Goal: Task Accomplishment & Management: Use online tool/utility

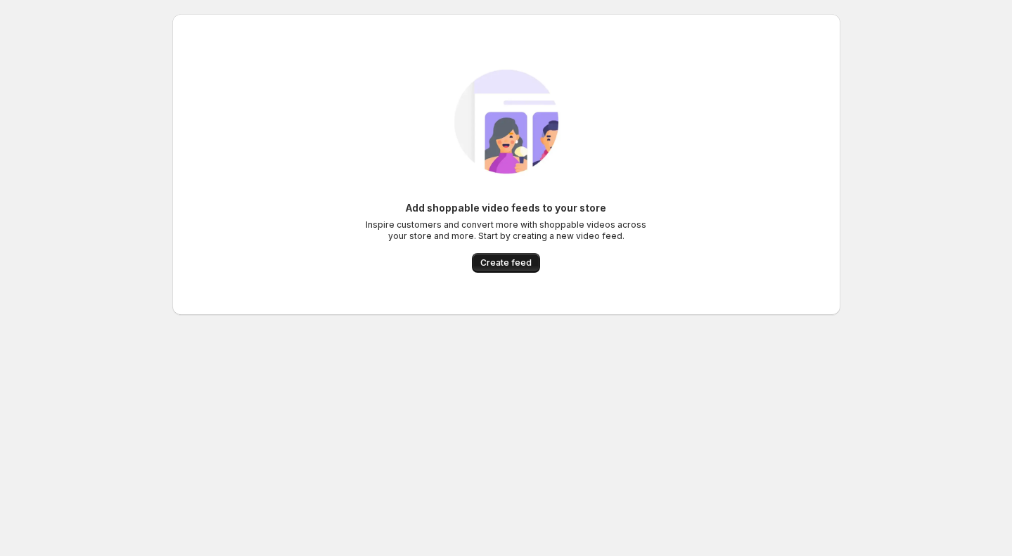
click at [518, 263] on span "Create feed" at bounding box center [505, 262] width 51 height 11
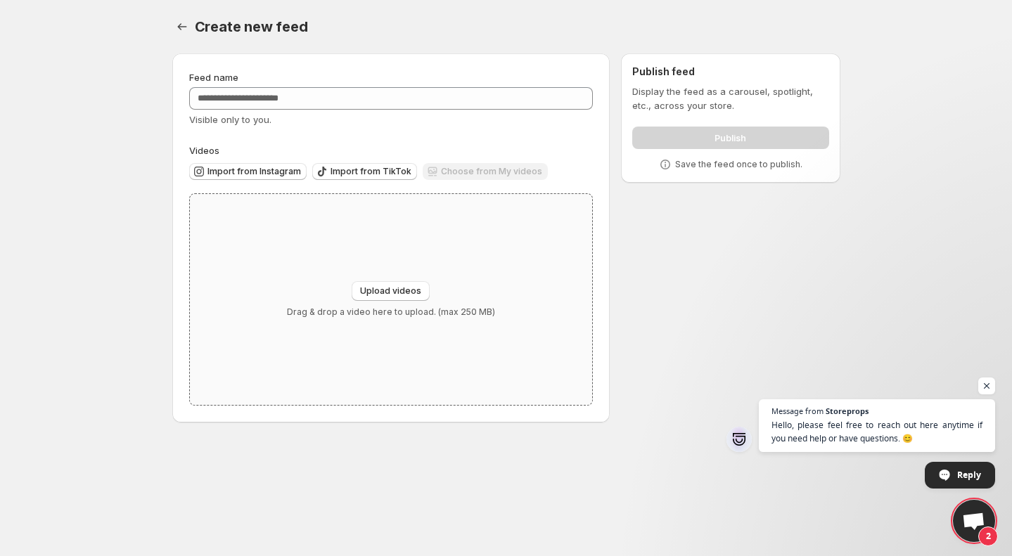
click at [380, 278] on div "Upload videos Drag & drop a video here to upload. (max 250 MB)" at bounding box center [391, 299] width 403 height 211
type input "**********"
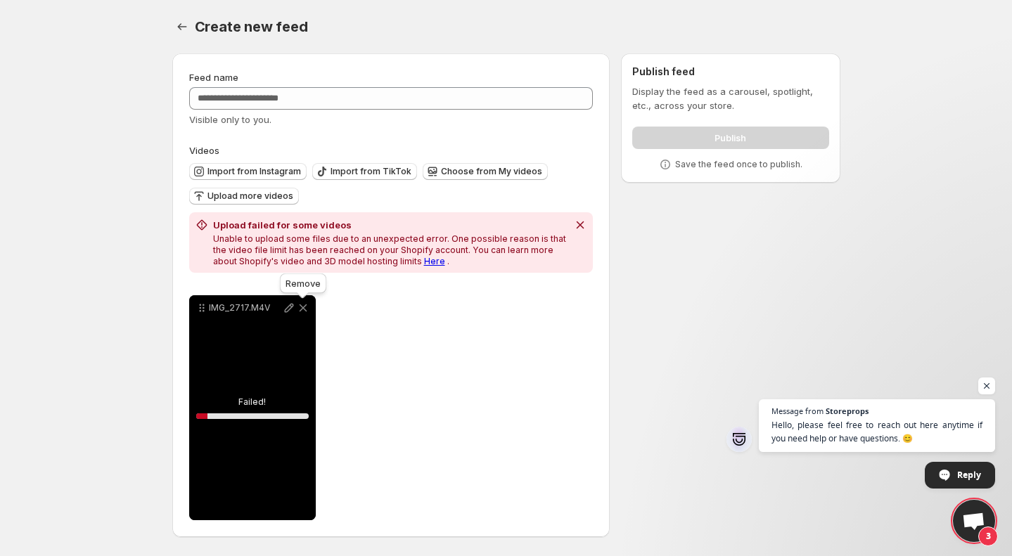
click at [302, 307] on icon at bounding box center [303, 309] width 8 height 8
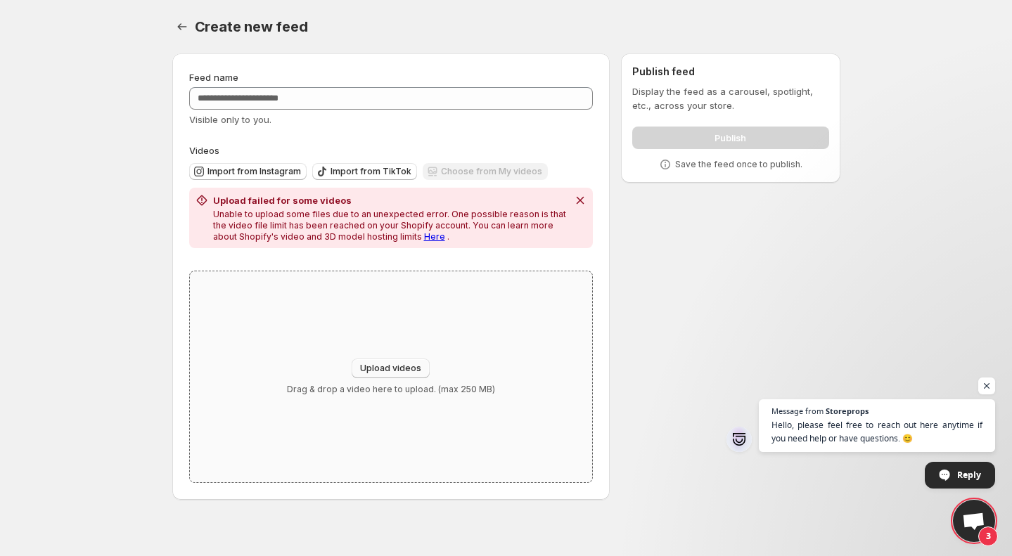
click at [392, 374] on span "Upload videos" at bounding box center [390, 368] width 61 height 11
type input "**********"
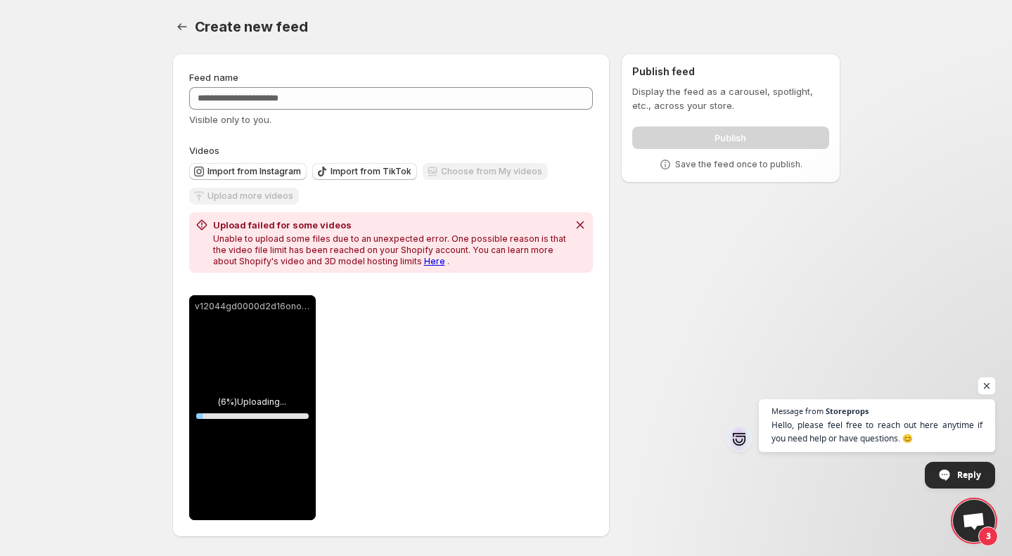
click at [985, 389] on span "Open chat" at bounding box center [987, 387] width 18 height 18
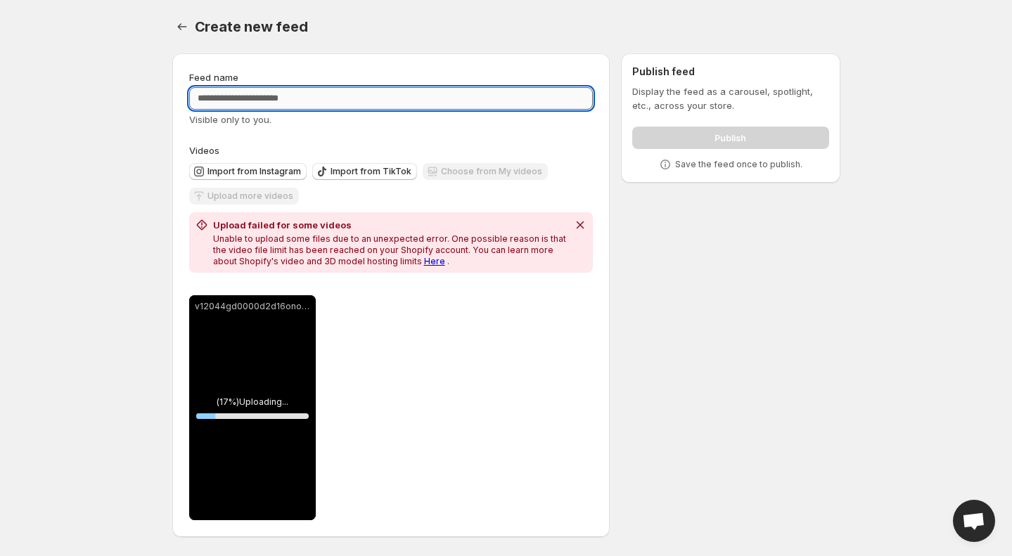
click at [331, 102] on input "Feed name" at bounding box center [391, 98] width 404 height 23
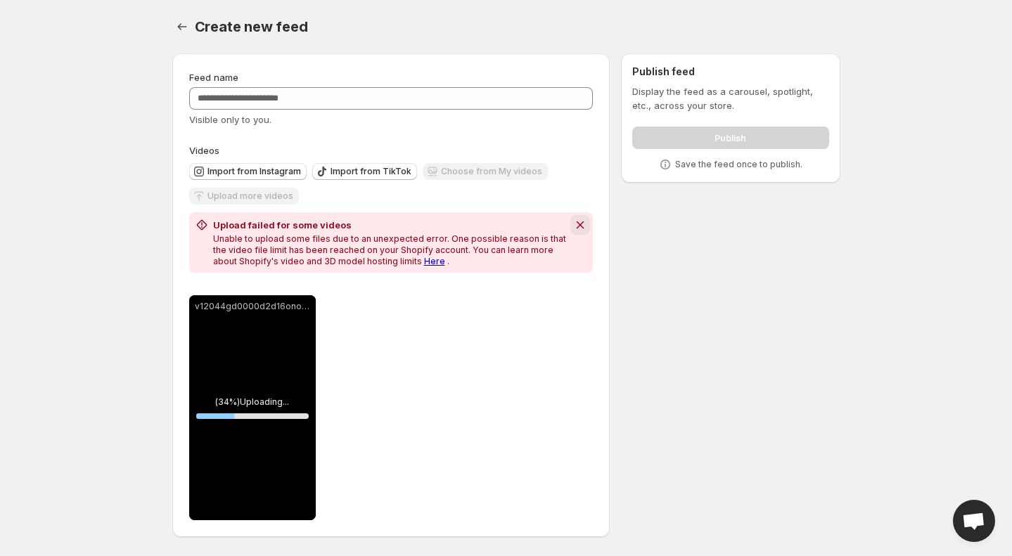
click at [585, 227] on icon "Dismiss notification" at bounding box center [580, 225] width 14 height 14
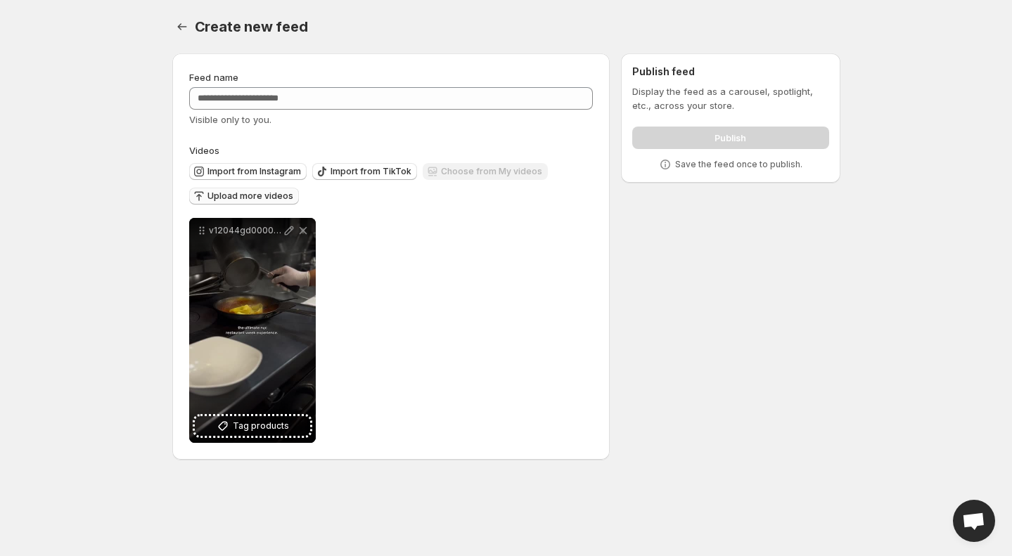
click at [276, 196] on span "Upload more videos" at bounding box center [251, 196] width 86 height 11
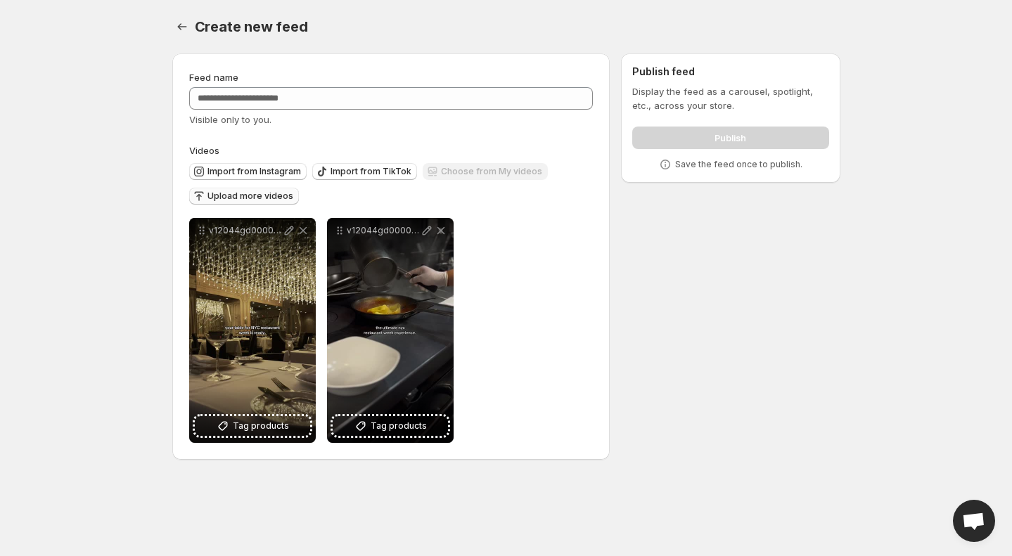
click at [651, 8] on div "Create new feed. This page is ready Create new feed" at bounding box center [506, 26] width 668 height 53
click at [666, 125] on div "Publish" at bounding box center [730, 135] width 196 height 28
click at [662, 138] on div "Publish" at bounding box center [730, 135] width 196 height 28
click at [734, 139] on div "Publish" at bounding box center [730, 135] width 196 height 28
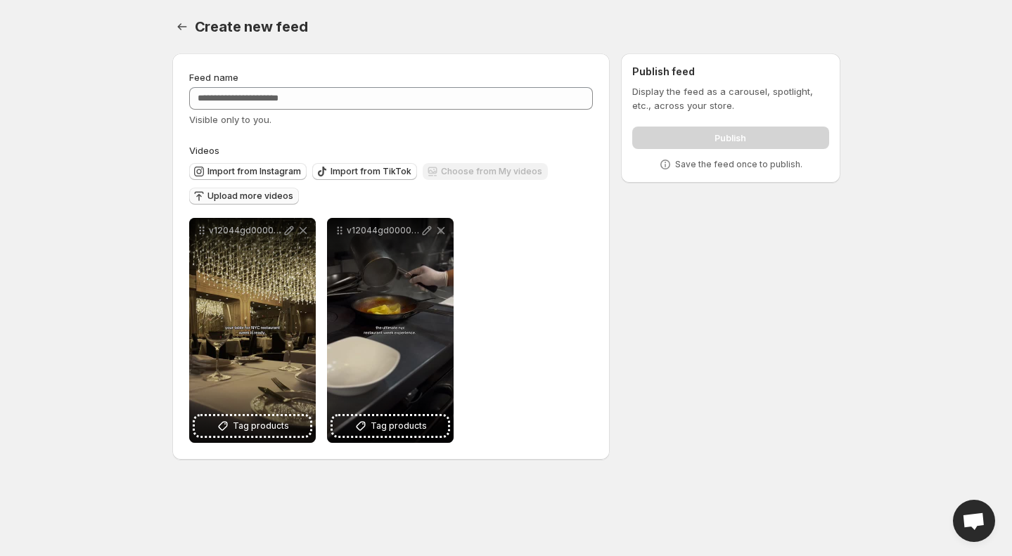
click at [632, 98] on p "Display the feed as a carousel, spotlight, etc., across your store." at bounding box center [730, 98] width 196 height 28
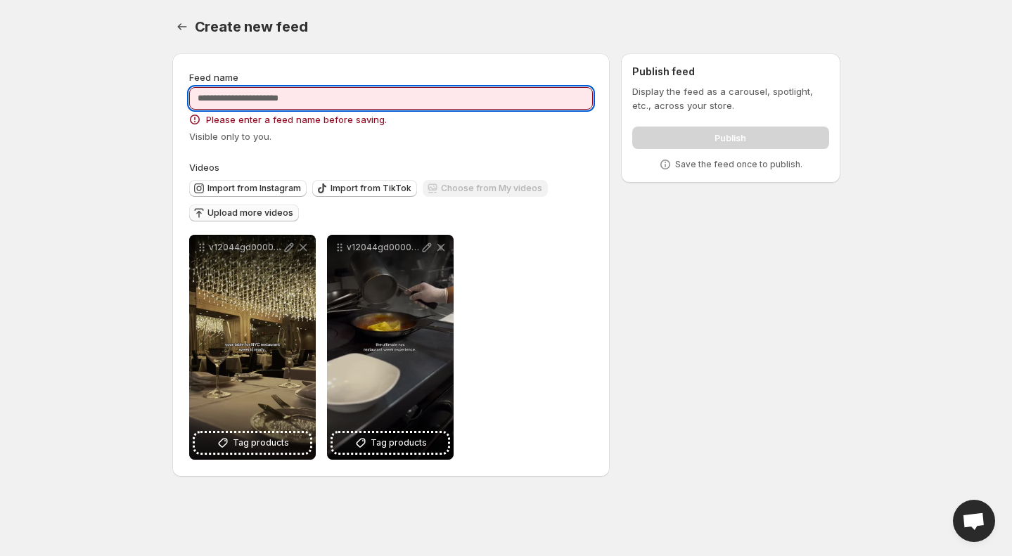
click at [521, 98] on input "Feed name" at bounding box center [391, 98] width 404 height 23
type input "*"
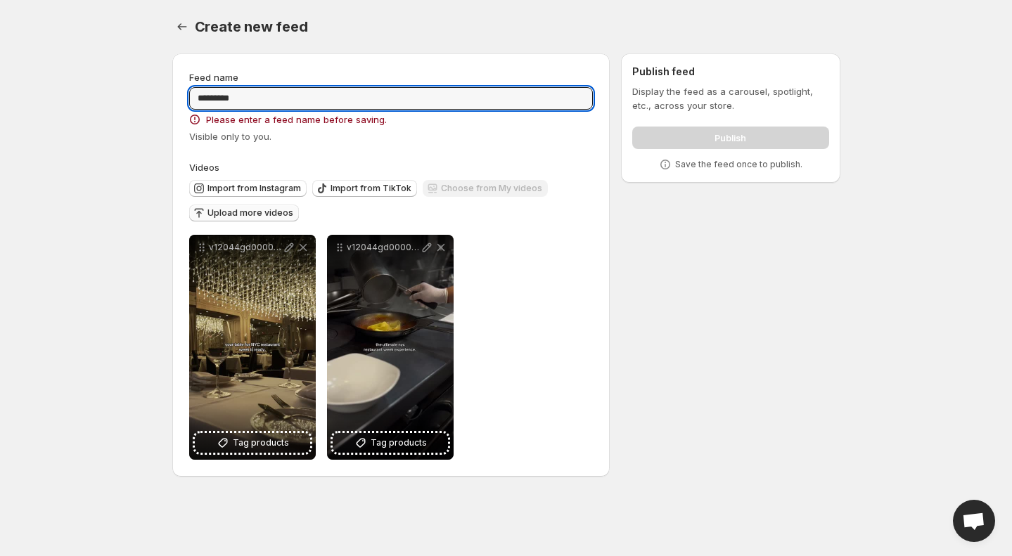
type input "*********"
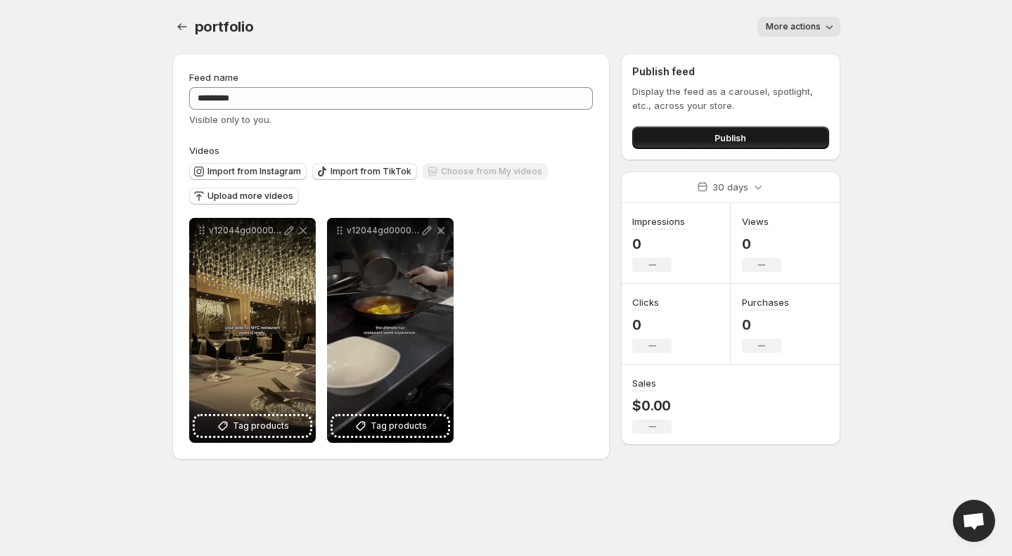
click at [739, 131] on button "Publish" at bounding box center [730, 138] width 196 height 23
click at [720, 129] on button "Publish" at bounding box center [730, 138] width 196 height 23
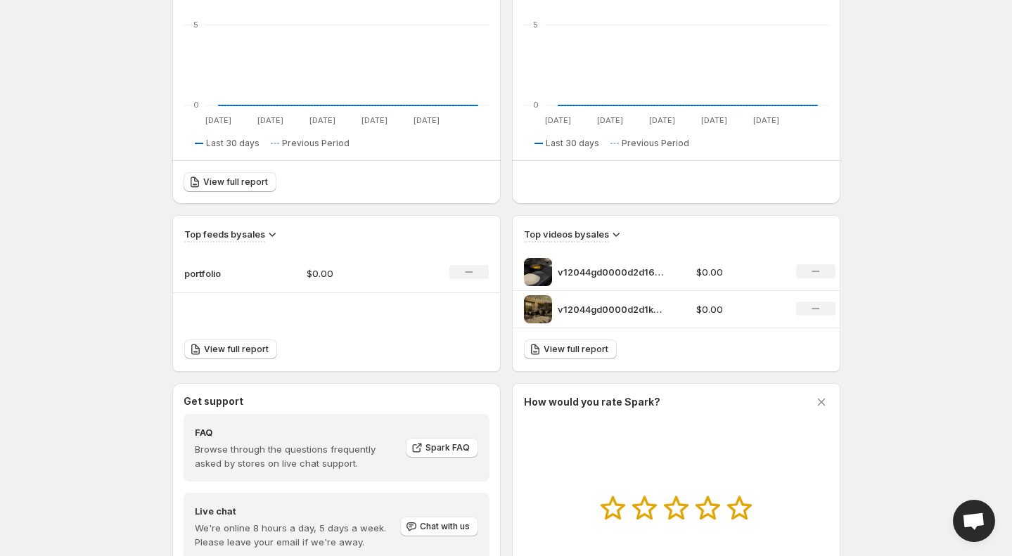
scroll to position [295, 0]
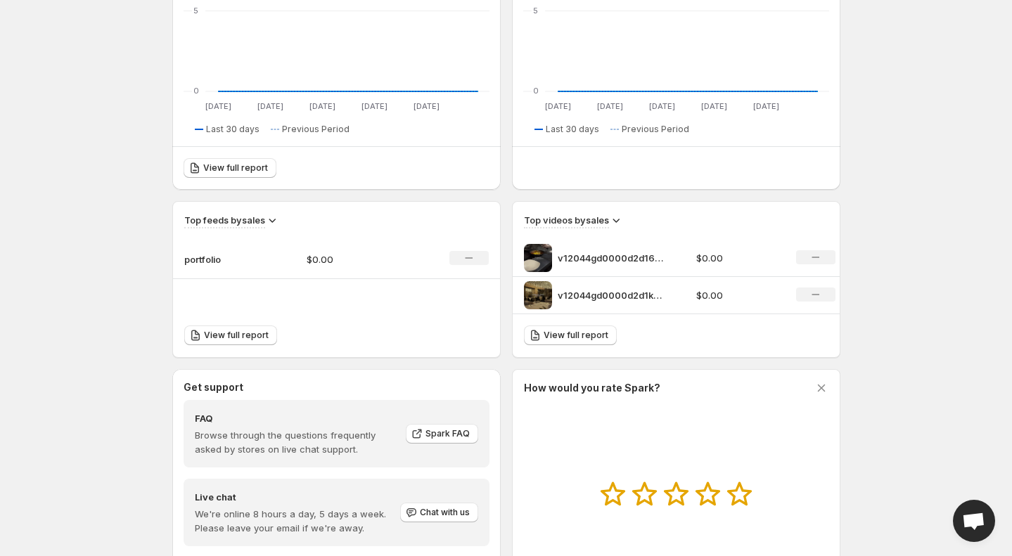
click at [471, 258] on icon at bounding box center [470, 257] width 8 height 1
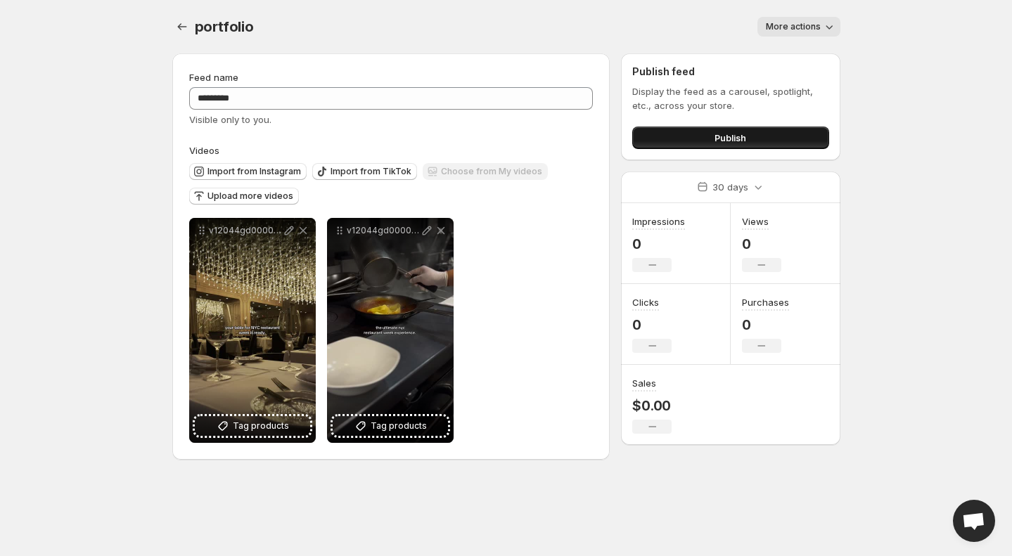
click at [762, 134] on button "Publish" at bounding box center [730, 138] width 196 height 23
click at [827, 30] on icon "button" at bounding box center [829, 27] width 14 height 14
click at [753, 137] on button "Publish" at bounding box center [730, 138] width 196 height 23
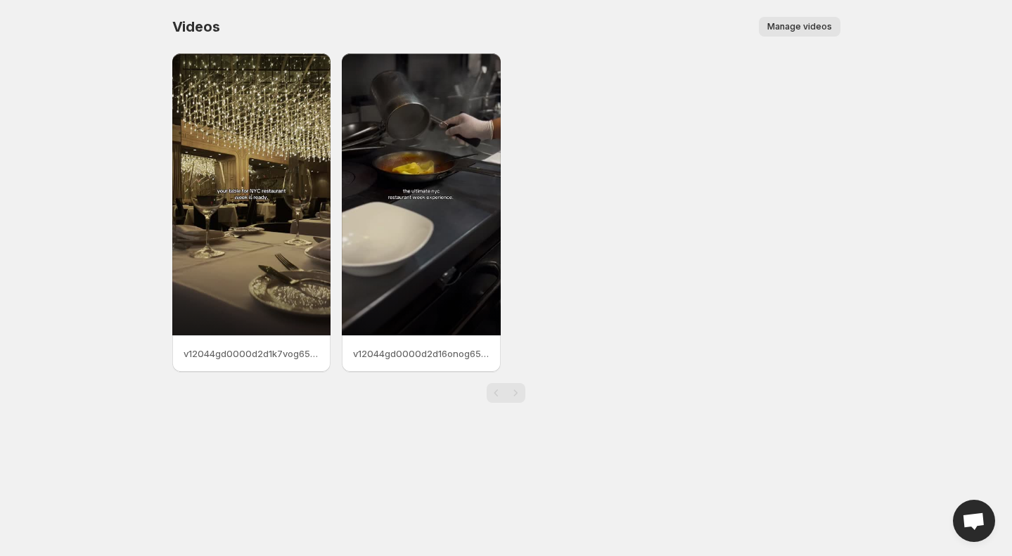
click at [739, 162] on div "v12044gd0000d2d1k7vog65ijbds13tg v12044gd0000d2d16onog65mi8vn1b6g 2" at bounding box center [506, 212] width 668 height 319
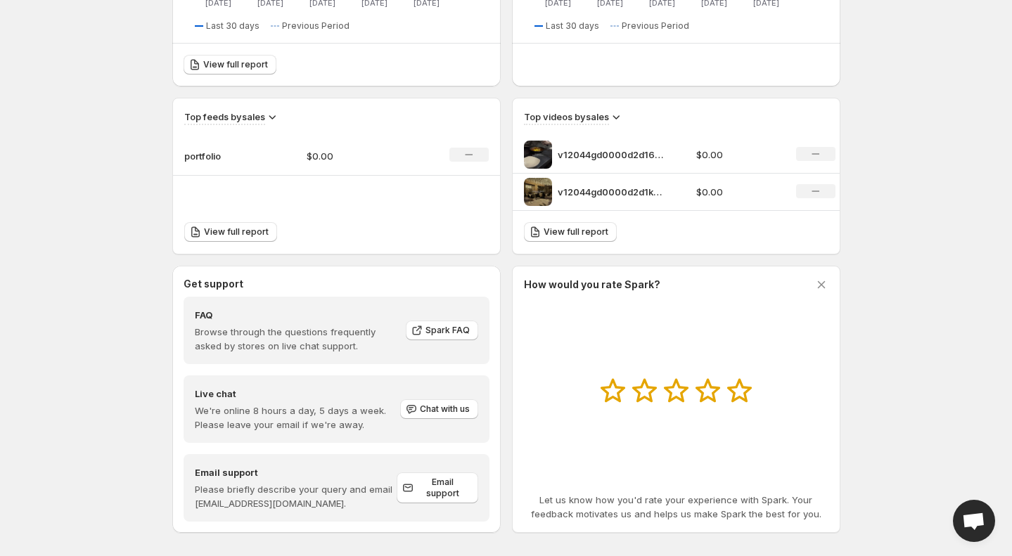
scroll to position [401, 0]
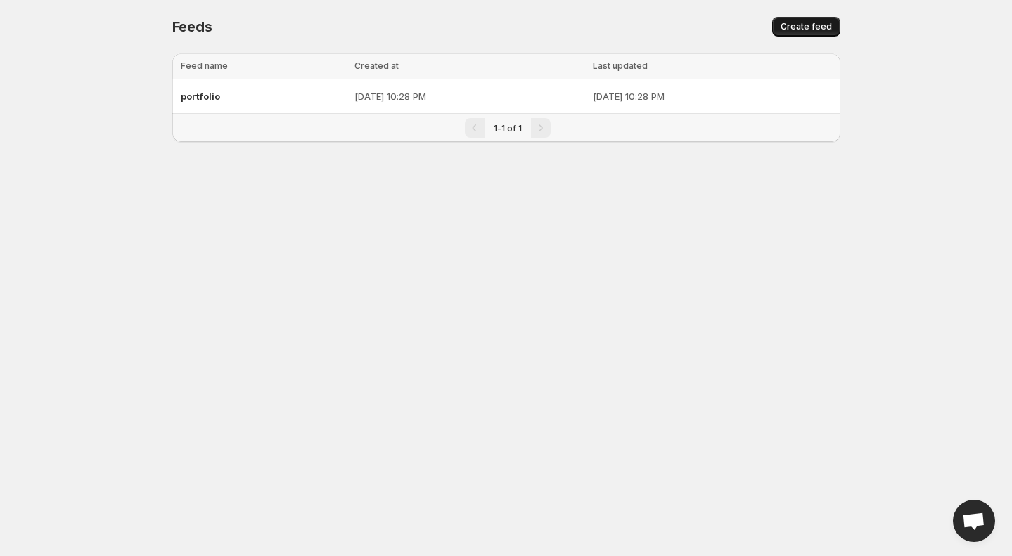
click at [804, 26] on span "Create feed" at bounding box center [806, 26] width 51 height 11
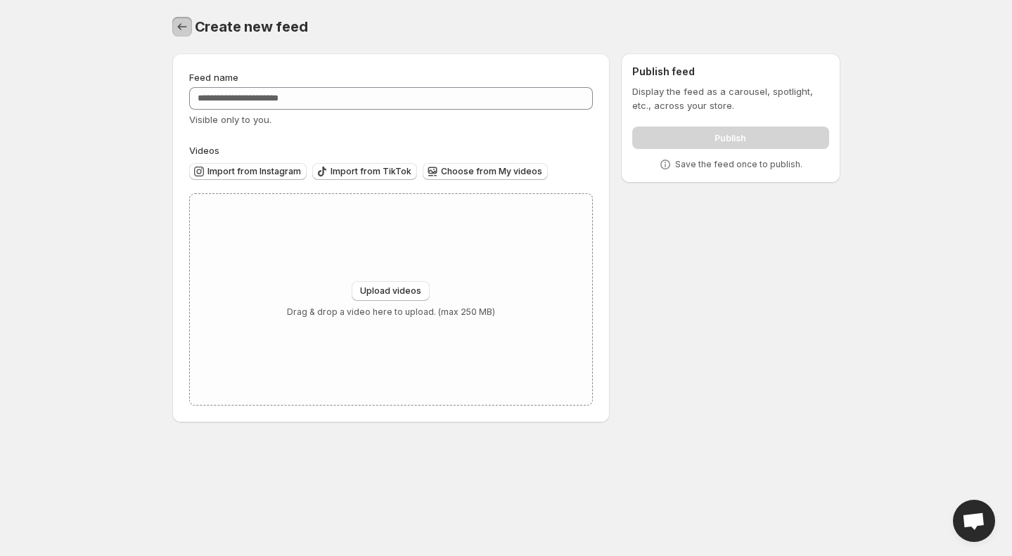
click at [184, 25] on icon "Settings" at bounding box center [182, 27] width 14 height 14
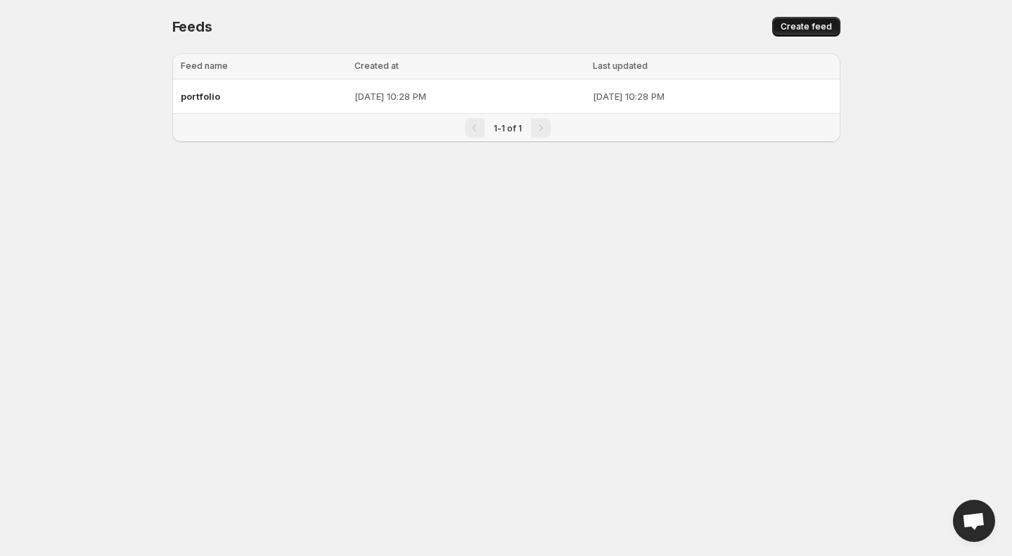
click at [796, 23] on span "Create feed" at bounding box center [806, 26] width 51 height 11
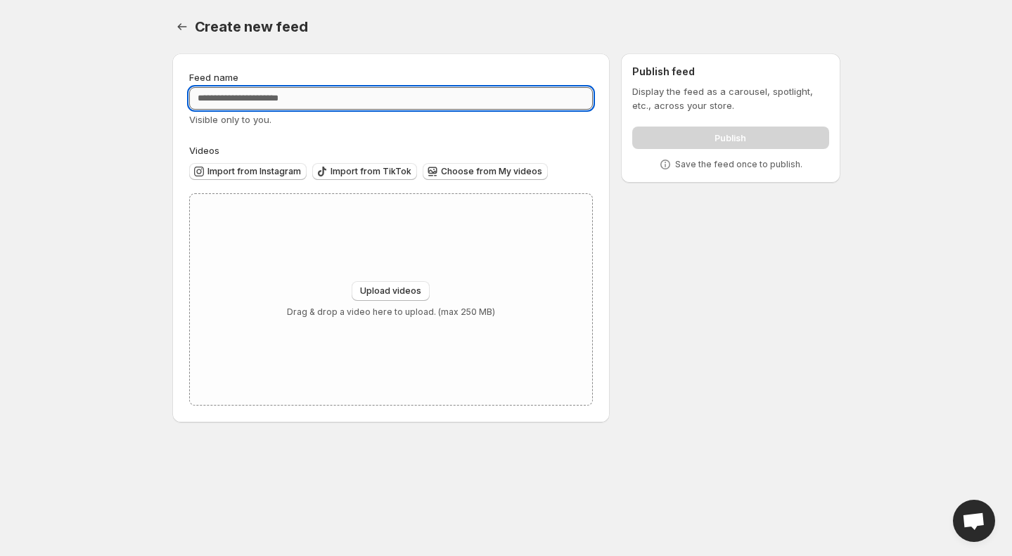
click at [291, 106] on input "Feed name" at bounding box center [391, 98] width 404 height 23
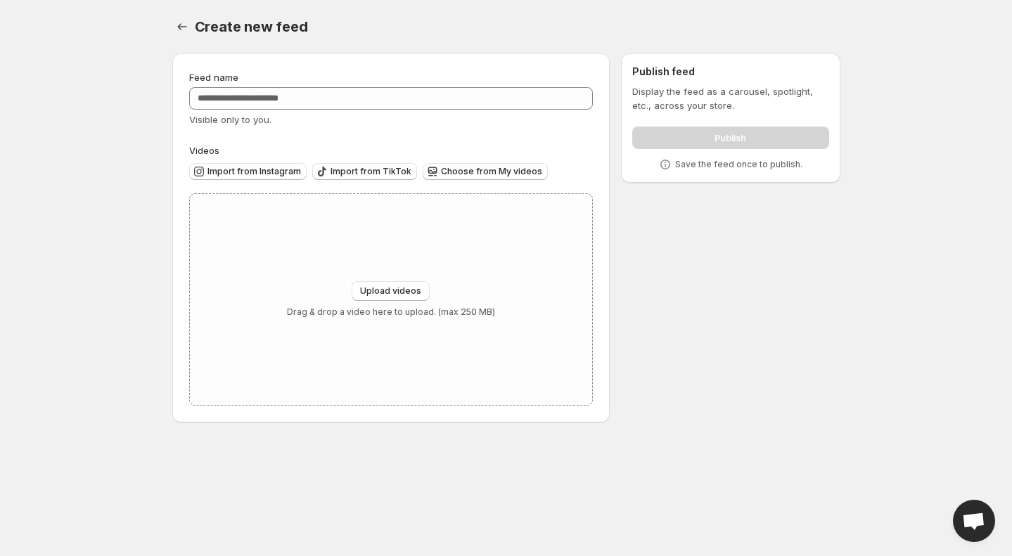
click at [185, 16] on div "Create new feed. This page is ready Create new feed" at bounding box center [506, 26] width 668 height 53
click at [181, 33] on icon "Settings" at bounding box center [182, 27] width 14 height 14
